Goal: Understand process/instructions: Learn how to perform a task or action

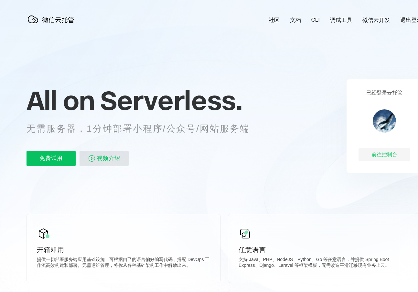
scroll to position [0, 1149]
click at [315, 20] on link "CLI" at bounding box center [315, 20] width 8 height 6
click at [340, 20] on link "调试工具" at bounding box center [341, 19] width 22 height 7
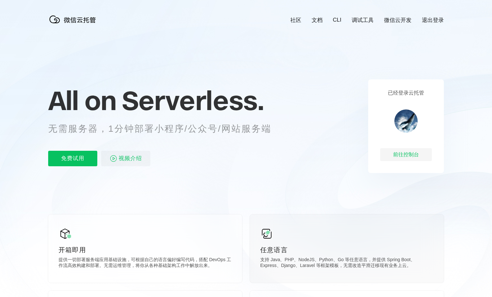
scroll to position [0, 1149]
click at [73, 160] on p "免费试用" at bounding box center [72, 159] width 49 height 16
